Goal: Task Accomplishment & Management: Complete application form

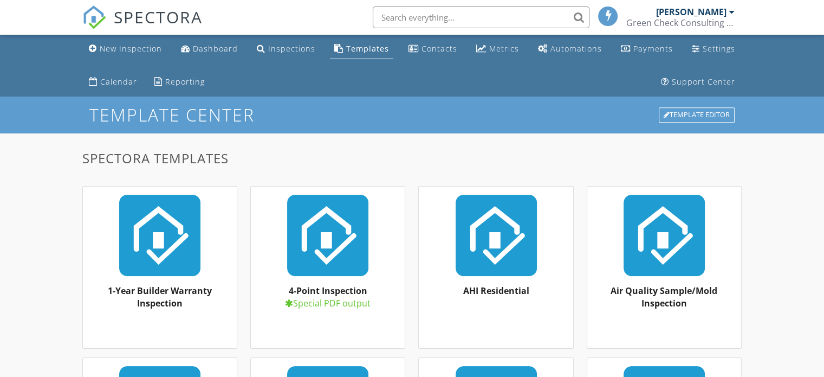
click at [134, 47] on div "New Inspection" at bounding box center [131, 48] width 62 height 10
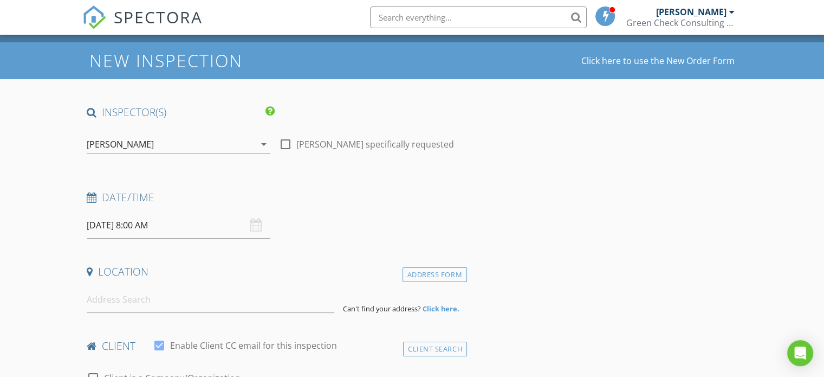
scroll to position [108, 0]
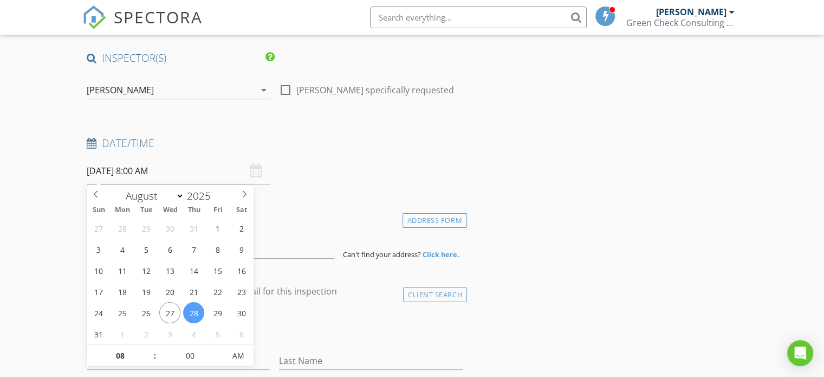
click at [140, 173] on input "[DATE] 8:00 AM" at bounding box center [179, 171] width 184 height 27
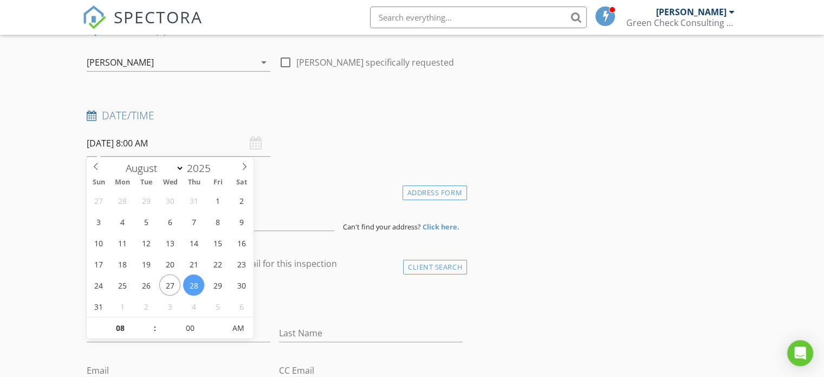
scroll to position [163, 0]
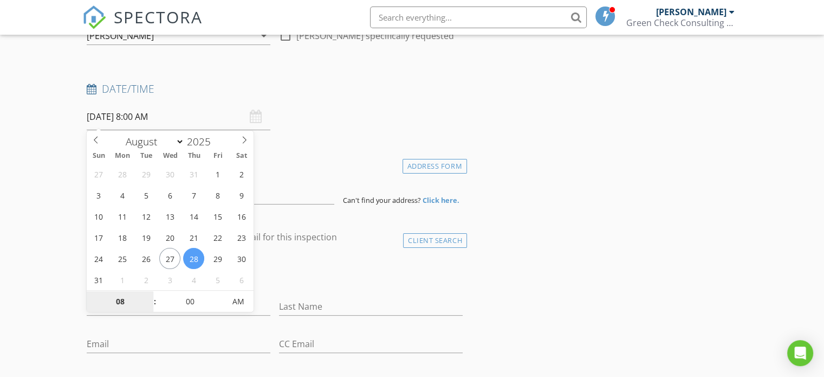
select select "8"
type input "[DATE] 8:00 AM"
click at [189, 302] on input "00" at bounding box center [190, 302] width 67 height 22
type input "05"
type input "[DATE] 8:05 AM"
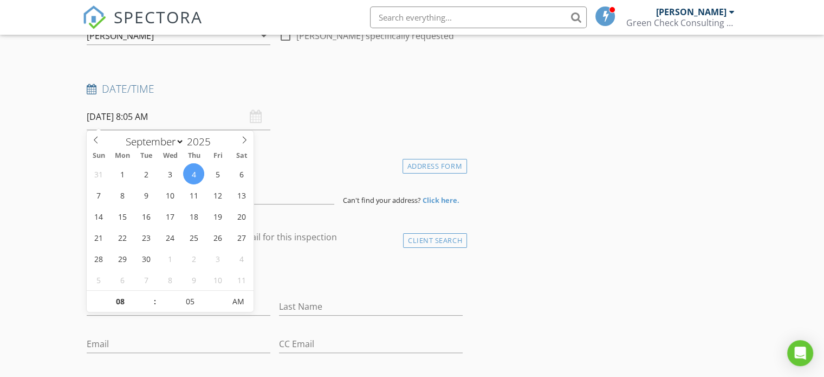
click at [220, 296] on span at bounding box center [220, 296] width 8 height 11
type input "10"
type input "[DATE] 8:10 AM"
click at [220, 296] on span at bounding box center [220, 296] width 8 height 11
type input "15"
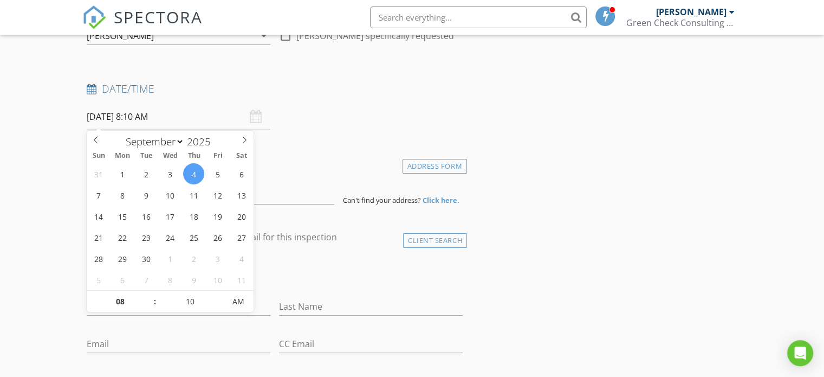
type input "[DATE] 8:15 AM"
click at [220, 296] on span at bounding box center [220, 296] width 8 height 11
type input "20"
type input "[DATE] 8:20 AM"
click at [220, 296] on span at bounding box center [220, 296] width 8 height 11
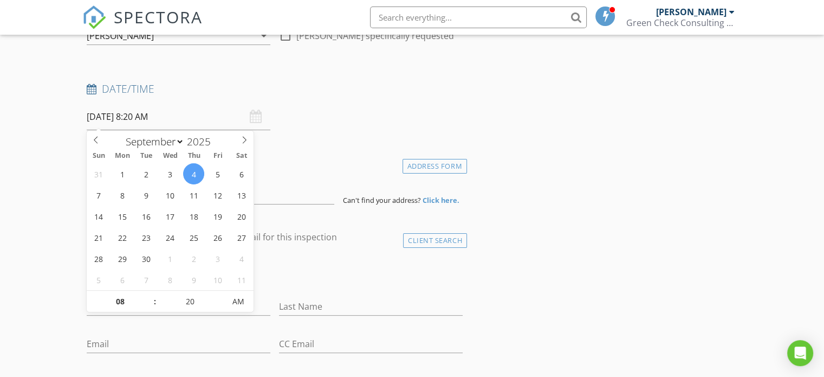
type input "25"
type input "[DATE] 8:25 AM"
click at [220, 295] on span at bounding box center [220, 296] width 8 height 11
type input "30"
type input "[DATE] 8:30 AM"
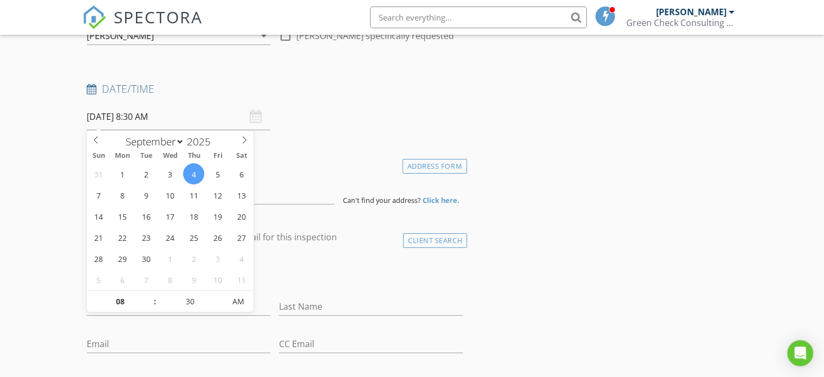
click at [220, 295] on span at bounding box center [220, 296] width 8 height 11
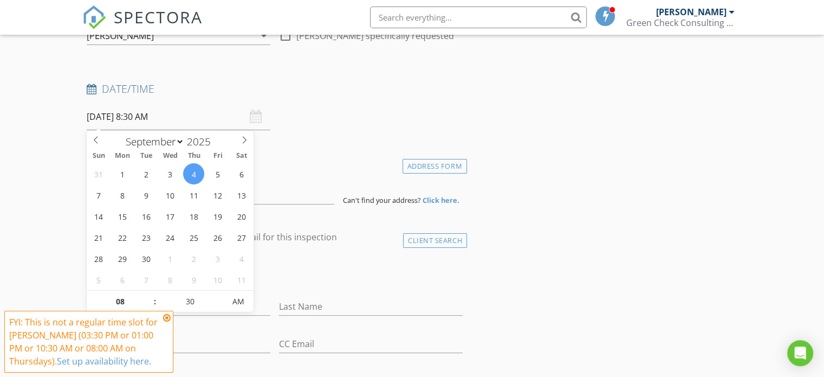
click at [149, 119] on input "[DATE] 8:30 AM" at bounding box center [179, 117] width 184 height 27
type input "25"
type input "[DATE] 8:25 AM"
click at [223, 305] on span at bounding box center [220, 306] width 8 height 11
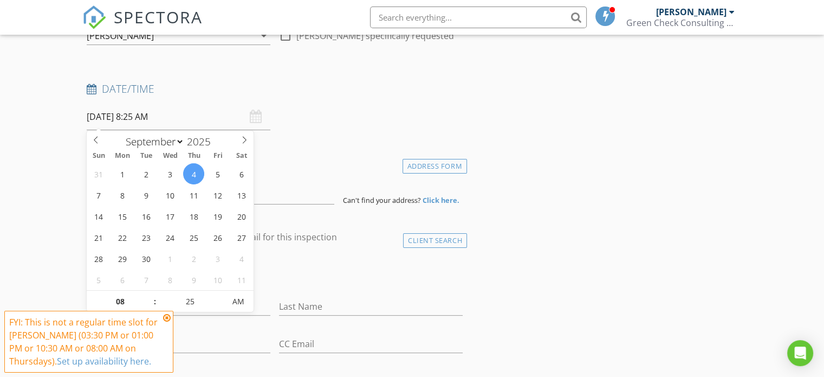
type input "20"
type input "[DATE] 8:20 AM"
click at [222, 305] on span at bounding box center [220, 306] width 8 height 11
type input "15"
type input "[DATE] 8:15 AM"
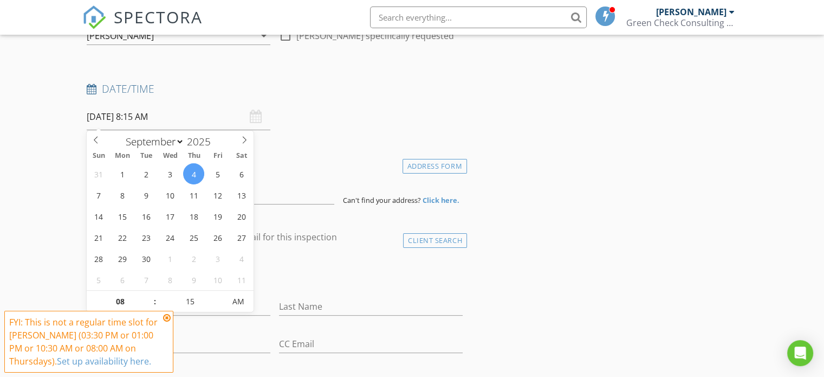
click at [222, 305] on span at bounding box center [220, 306] width 8 height 11
type input "10"
type input "[DATE] 8:10 AM"
click at [221, 305] on span at bounding box center [220, 306] width 8 height 11
type input "05"
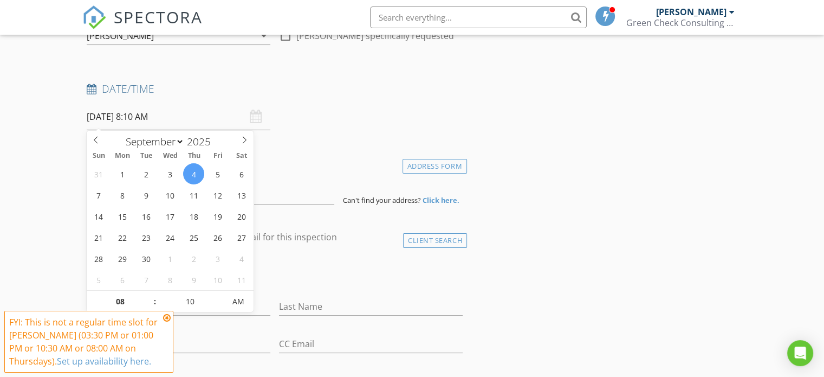
type input "[DATE] 8:05 AM"
click at [221, 305] on span at bounding box center [220, 306] width 8 height 11
type input "00"
type input "[DATE] 8:00 AM"
click at [221, 305] on span at bounding box center [220, 306] width 8 height 11
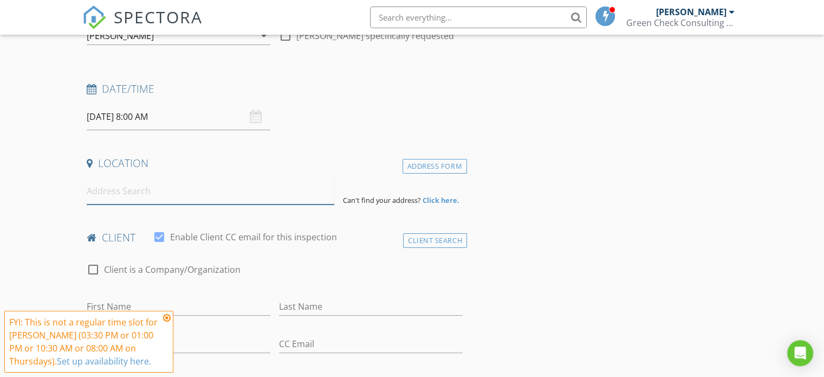
click at [180, 190] on input at bounding box center [211, 191] width 248 height 27
click at [104, 117] on input "[DATE] 8:00 AM" at bounding box center [179, 117] width 184 height 27
click at [127, 111] on input "[DATE] 8:00 AM" at bounding box center [179, 117] width 184 height 27
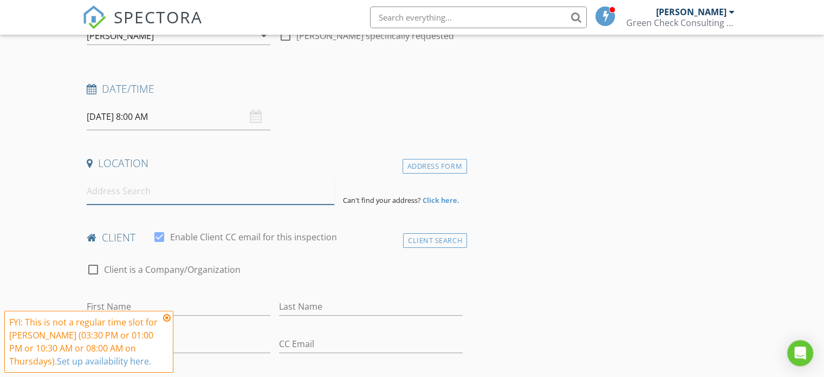
click at [151, 202] on input at bounding box center [211, 191] width 248 height 27
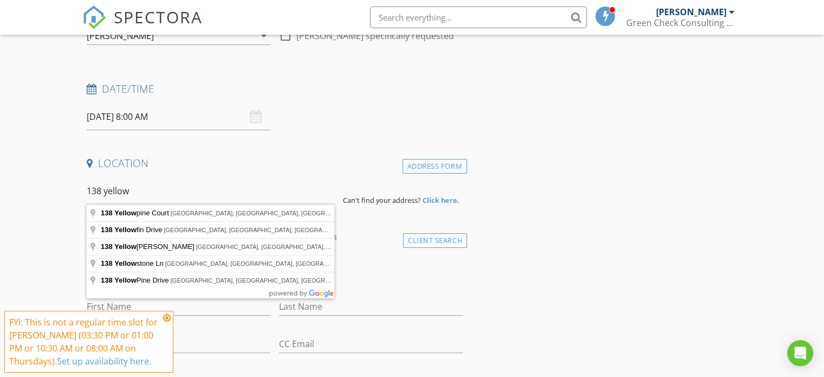
type input "[STREET_ADDRESS]"
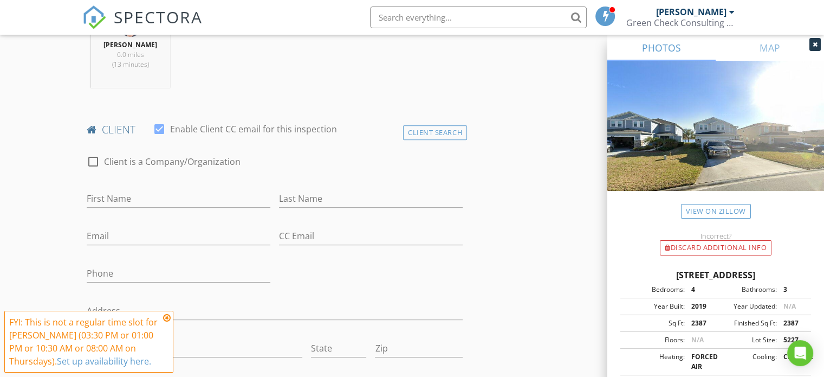
scroll to position [519, 0]
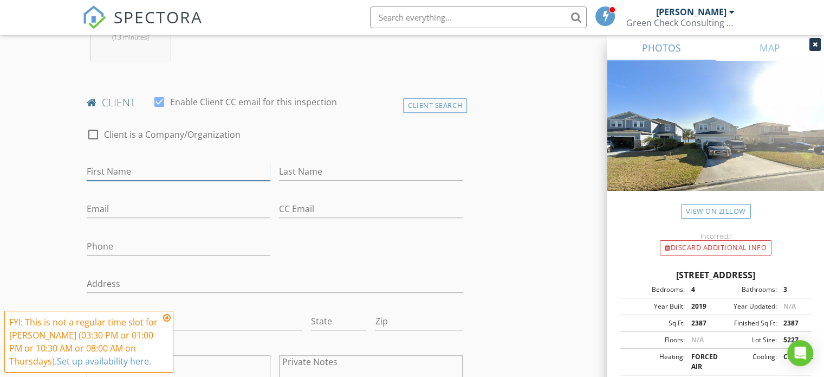
click at [111, 163] on input "First Name" at bounding box center [179, 172] width 184 height 18
type input "[PERSON_NAME]"
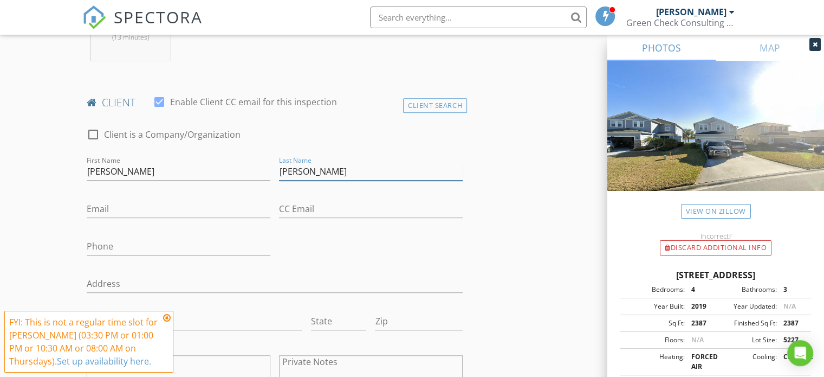
type input "[PERSON_NAME]"
click at [113, 205] on input "Email" at bounding box center [179, 209] width 184 height 18
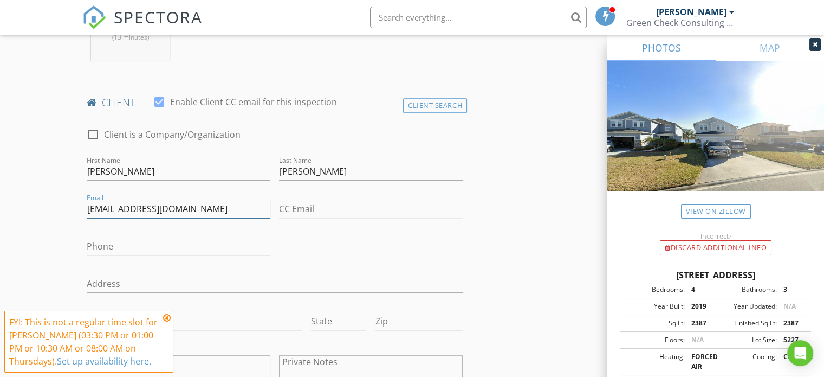
type input "[EMAIL_ADDRESS][DOMAIN_NAME]"
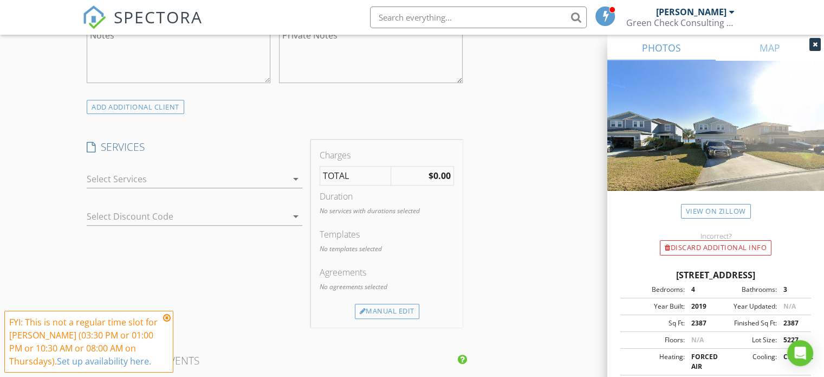
scroll to position [899, 0]
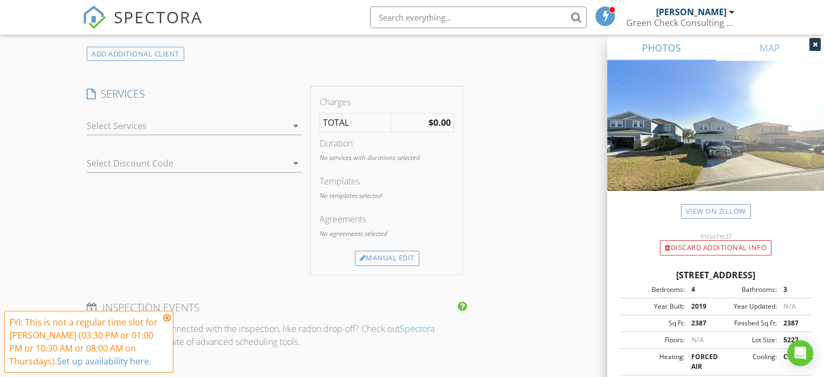
type input "[PHONE_NUMBER]"
click at [163, 127] on div at bounding box center [187, 125] width 201 height 17
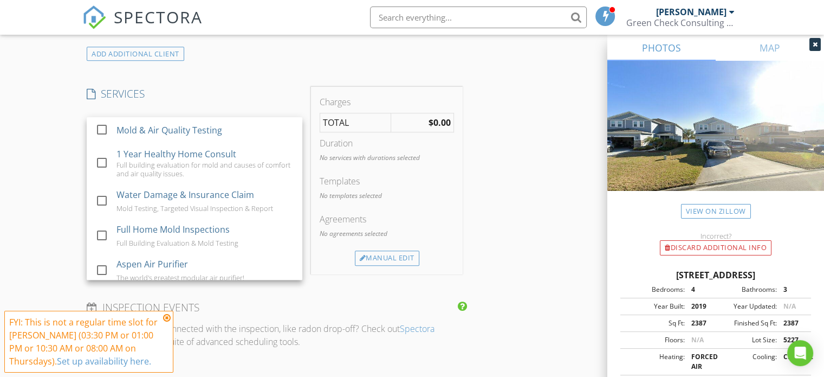
click at [104, 238] on div at bounding box center [102, 235] width 18 height 18
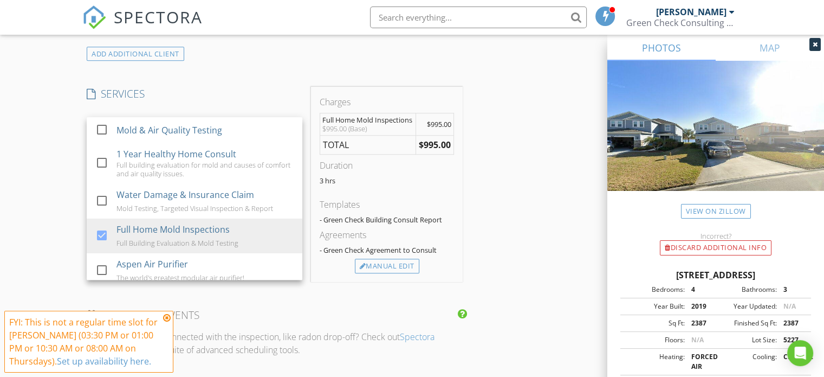
click at [539, 205] on div "INSPECTOR(S) check_box [PERSON_NAME] PRIMARY [PERSON_NAME] arrow_drop_down chec…" at bounding box center [412, 186] width 660 height 1850
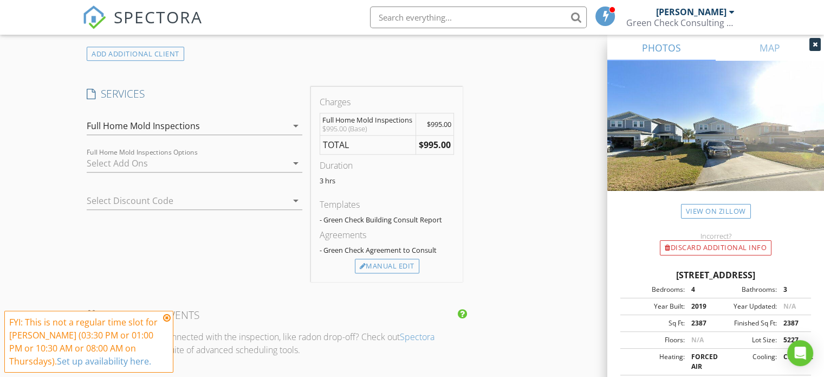
click at [412, 262] on div "Manual Edit" at bounding box center [387, 266] width 65 height 15
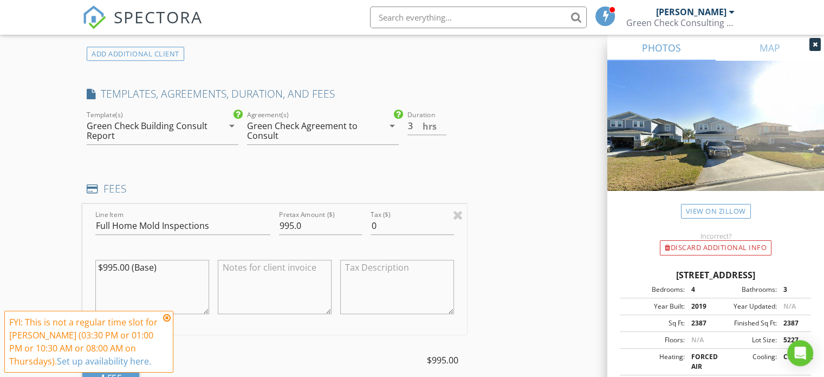
click at [182, 133] on div "Green Check Building Consult Report" at bounding box center [148, 131] width 123 height 20
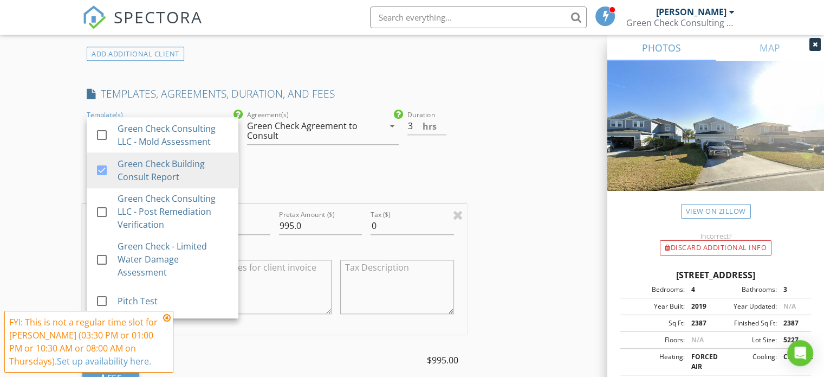
click at [102, 136] on div at bounding box center [102, 135] width 18 height 18
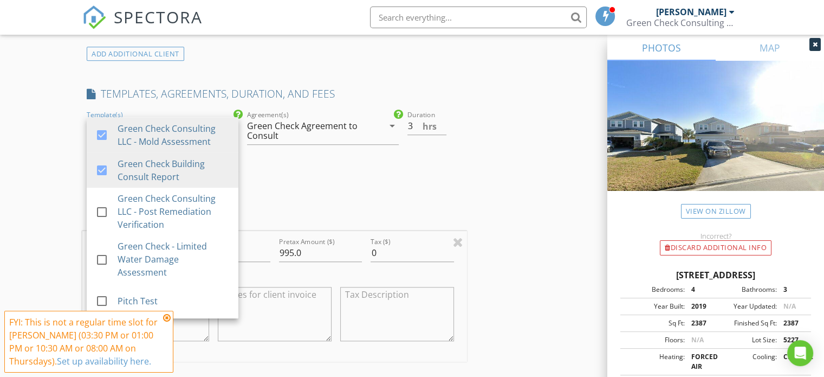
click at [104, 169] on div at bounding box center [102, 170] width 18 height 18
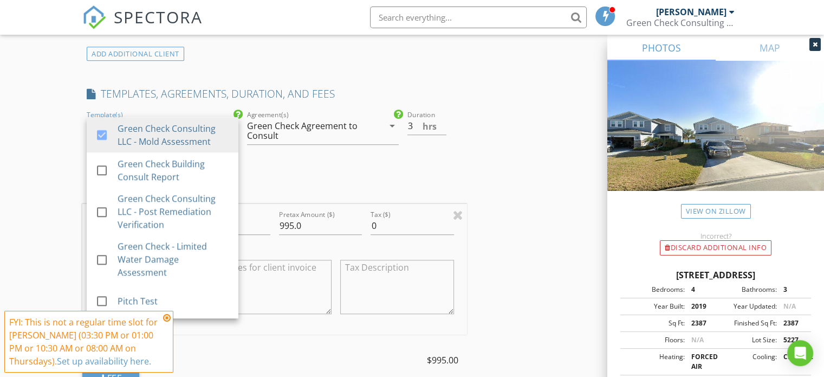
click at [53, 165] on div "New Inspection Click here to use the New Order Form INSPECTOR(S) check_box [PER…" at bounding box center [412, 227] width 824 height 2059
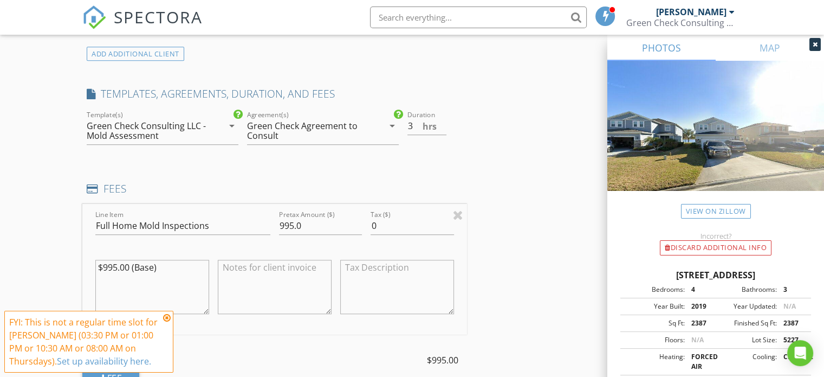
click at [301, 122] on div "Green Check Agreement to Consult" at bounding box center [308, 131] width 123 height 20
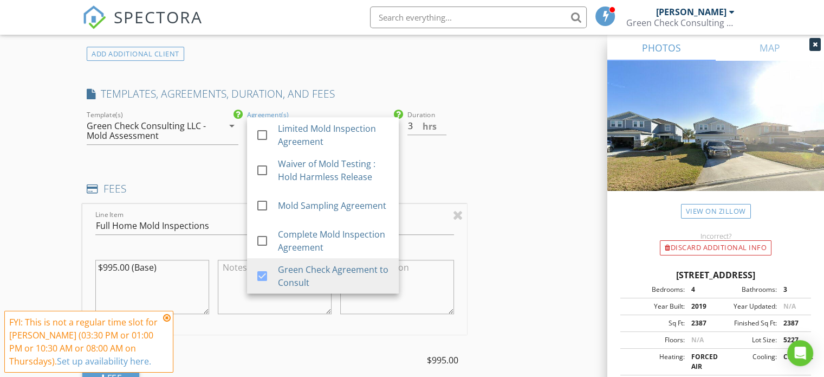
click at [255, 275] on div at bounding box center [262, 276] width 18 height 18
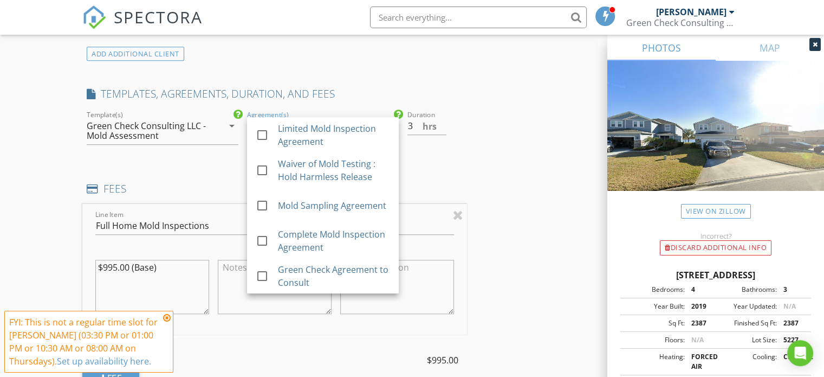
click at [262, 136] on div at bounding box center [262, 135] width 18 height 18
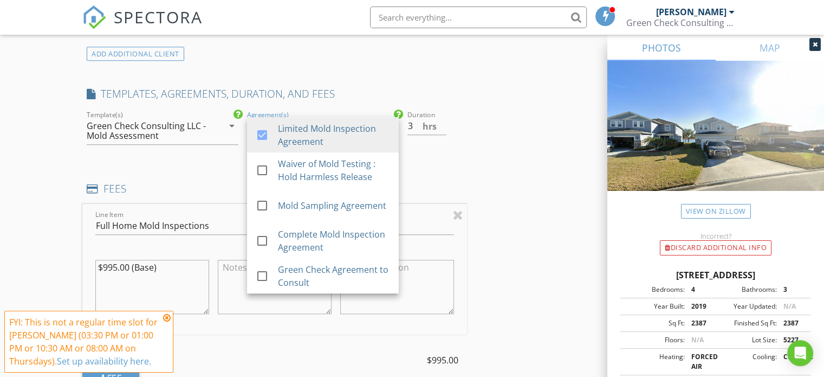
click at [73, 173] on div "New Inspection Click here to use the New Order Form INSPECTOR(S) check_box [PER…" at bounding box center [412, 227] width 824 height 2059
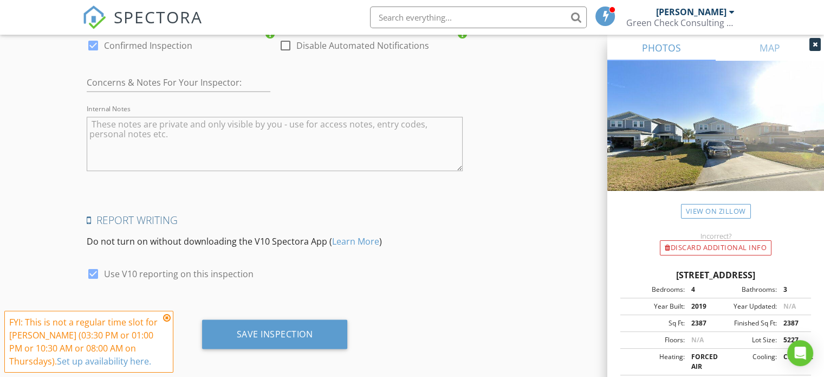
scroll to position [1775, 0]
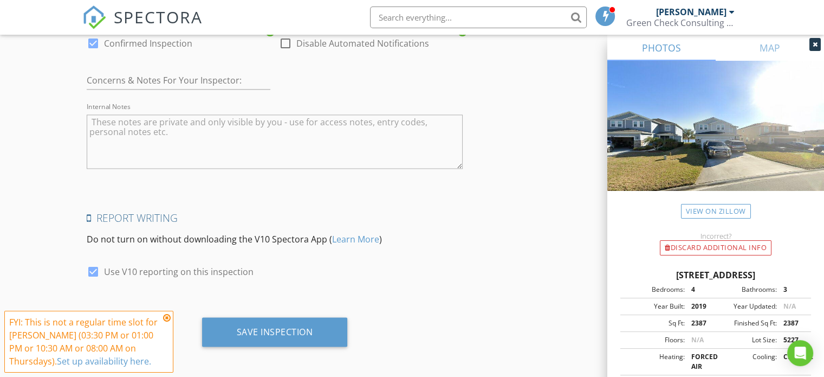
click at [275, 320] on div "Save Inspection" at bounding box center [275, 331] width 146 height 29
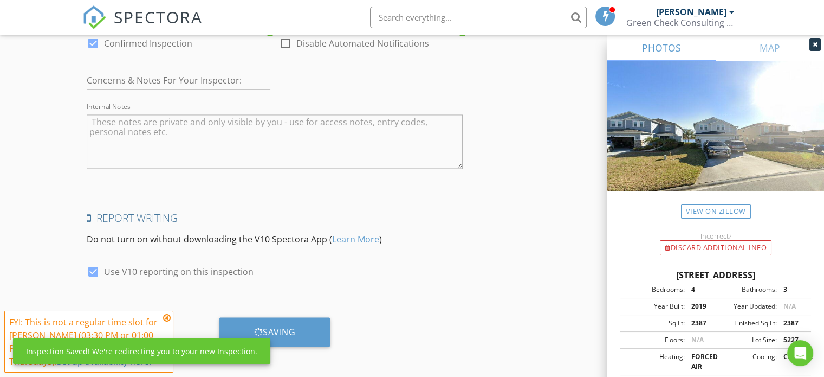
click at [166, 318] on icon at bounding box center [167, 317] width 8 height 9
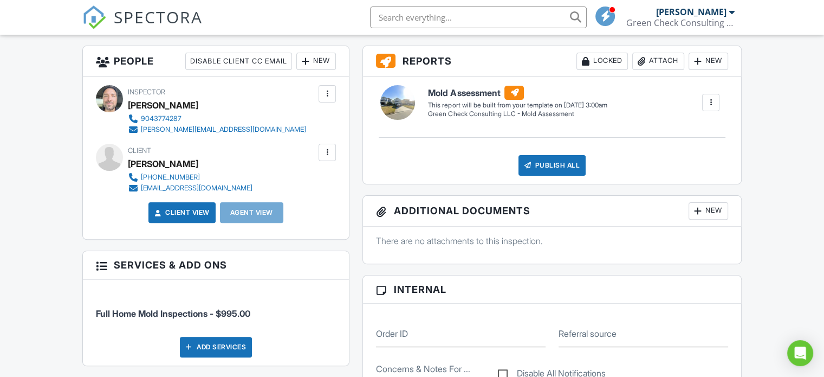
scroll to position [325, 0]
